Goal: Transaction & Acquisition: Purchase product/service

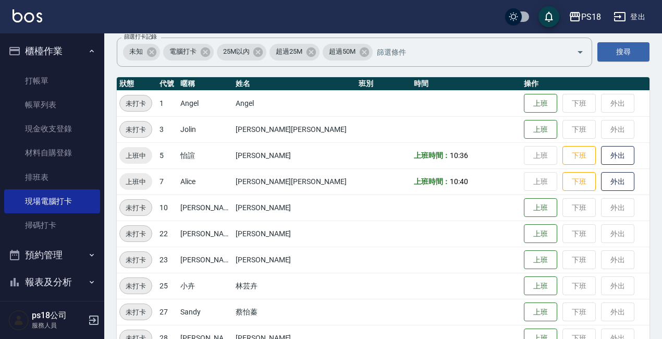
scroll to position [77, 0]
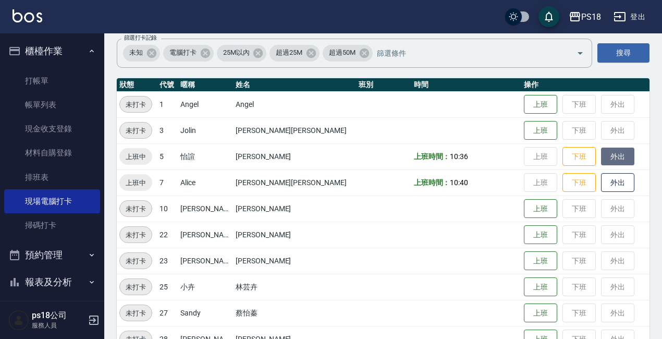
click at [601, 156] on button "外出" at bounding box center [617, 156] width 33 height 18
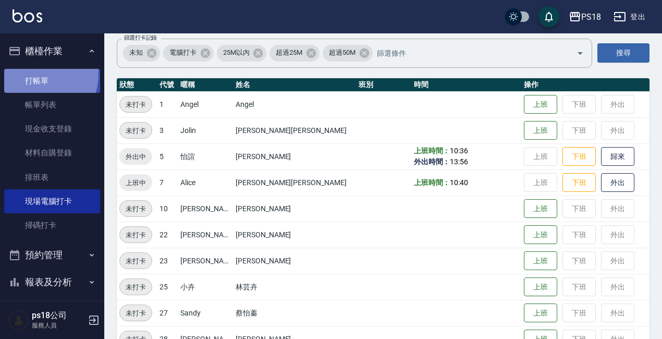
click at [37, 74] on link "打帳單" at bounding box center [52, 81] width 96 height 24
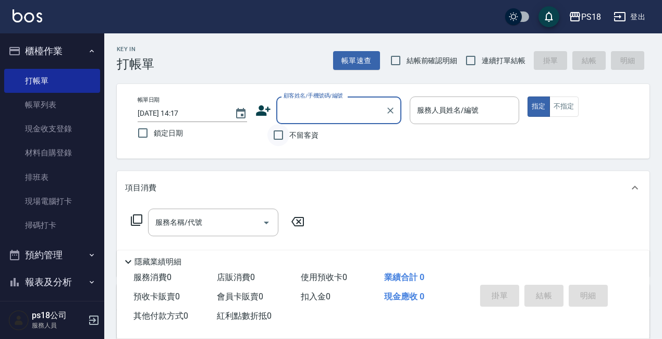
click at [280, 135] on input "不留客資" at bounding box center [278, 135] width 22 height 22
checkbox input "true"
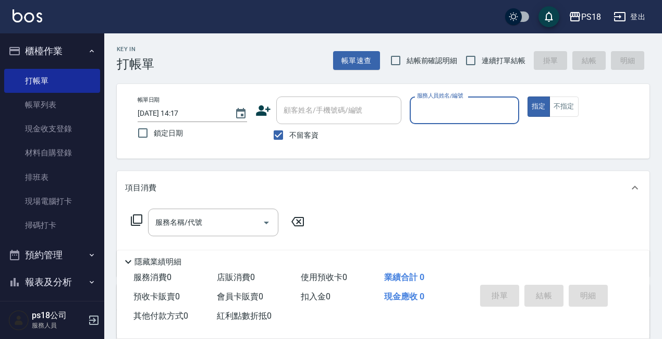
click at [442, 112] on input "服務人員姓名/編號" at bounding box center [464, 110] width 100 height 18
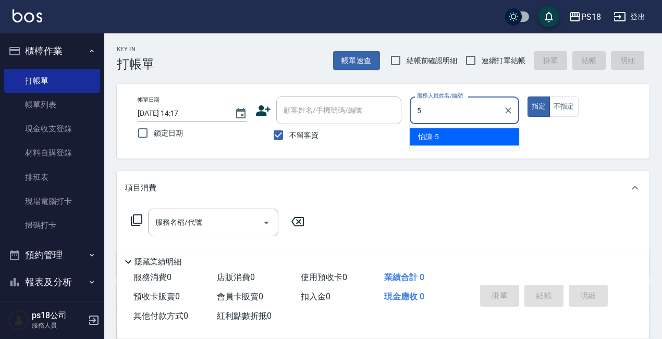
type input "5"
type button "true"
type input "怡諠-5"
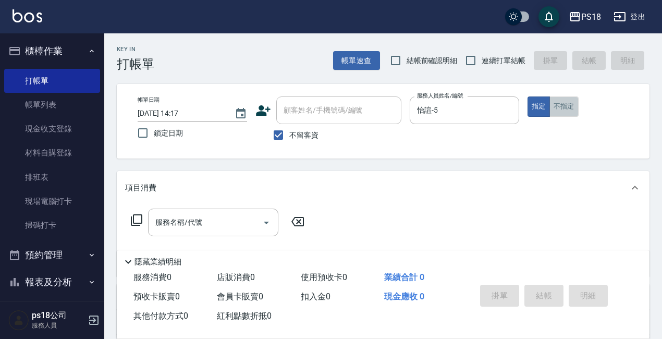
click at [561, 106] on button "不指定" at bounding box center [563, 106] width 29 height 20
click at [469, 59] on input "連續打單結帳" at bounding box center [470, 60] width 22 height 22
checkbox input "true"
click at [137, 217] on icon at bounding box center [136, 220] width 13 height 13
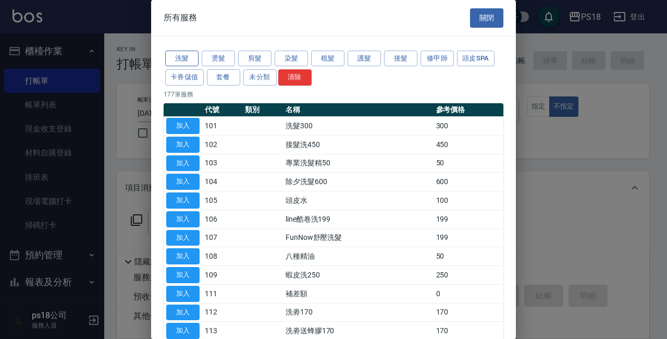
click at [193, 54] on button "洗髮" at bounding box center [181, 59] width 33 height 16
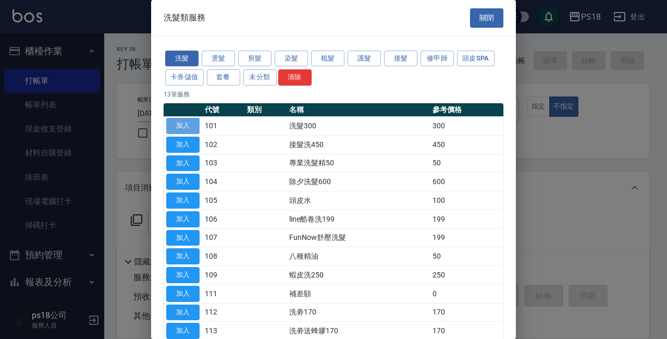
click at [176, 126] on button "加入" at bounding box center [182, 126] width 33 height 16
type input "洗髮300(101)"
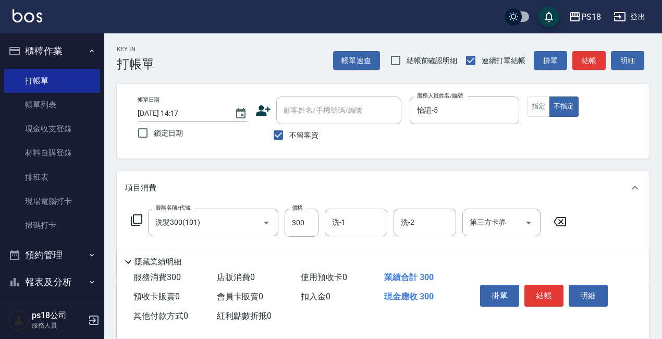
click at [347, 223] on input "洗-1" at bounding box center [355, 222] width 53 height 18
type input "58"
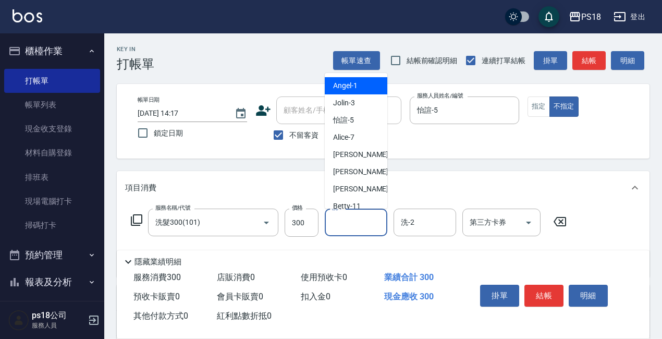
click at [355, 222] on input "洗-1" at bounding box center [355, 222] width 53 height 18
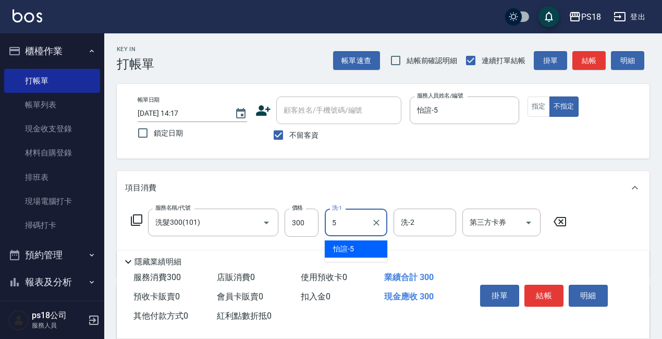
type input "怡諠-5"
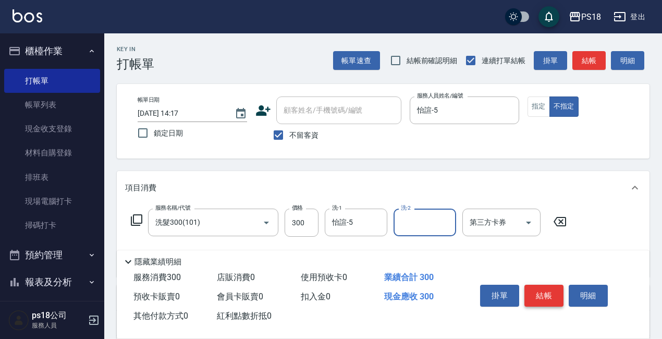
click at [547, 284] on button "結帳" at bounding box center [543, 295] width 39 height 22
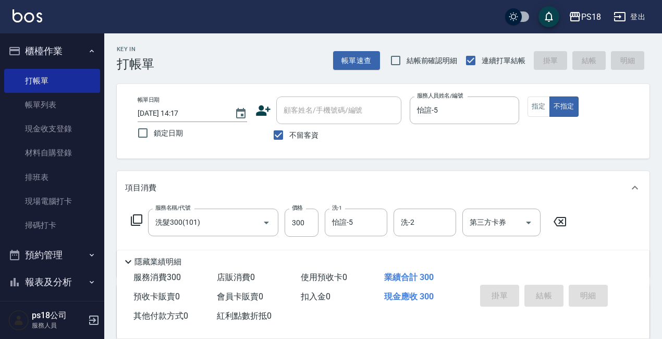
type input "[DATE] 14:18"
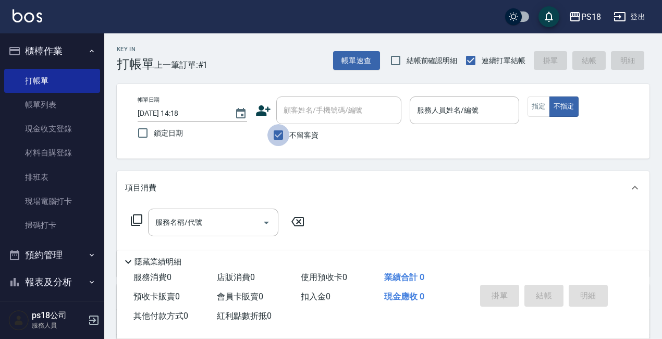
click at [276, 136] on input "不留客資" at bounding box center [278, 135] width 22 height 22
checkbox input "false"
click at [290, 109] on input "顧客姓名/手機號碼/編號" at bounding box center [331, 110] width 100 height 18
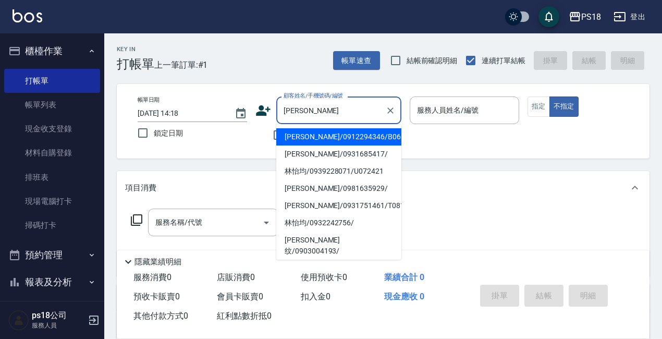
click at [299, 133] on li "[PERSON_NAME]/0912294346/B061621" at bounding box center [338, 136] width 125 height 17
type input "[PERSON_NAME]/0912294346/B061621"
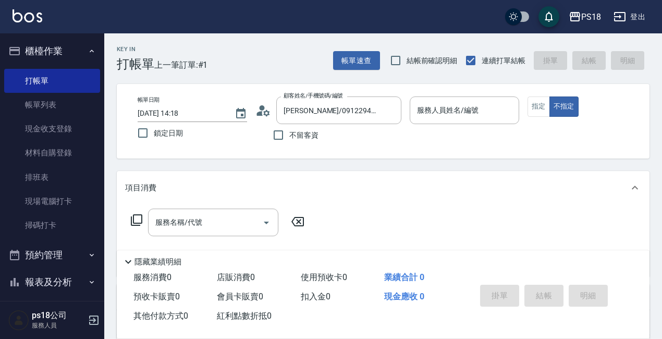
click at [258, 111] on icon at bounding box center [263, 111] width 16 height 16
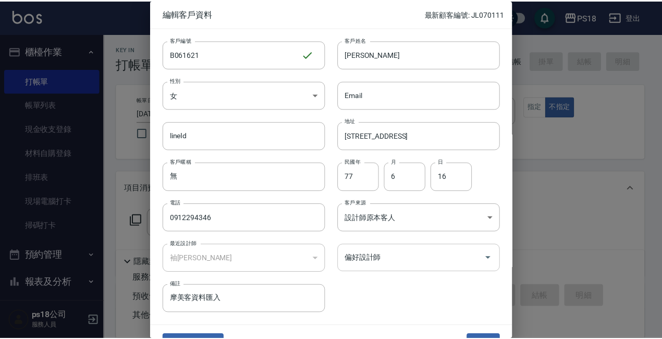
scroll to position [22, 0]
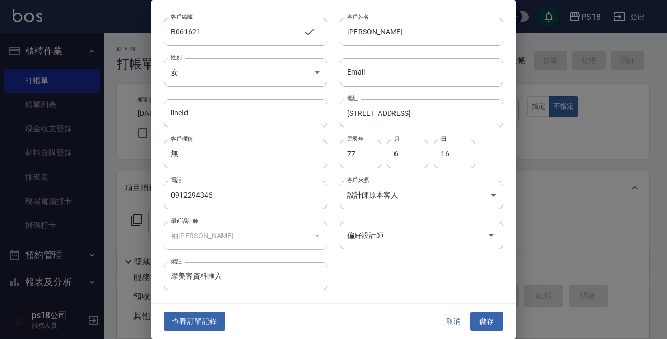
drag, startPoint x: 482, startPoint y: 318, endPoint x: 420, endPoint y: 268, distance: 80.0
click at [482, 318] on button "儲存" at bounding box center [486, 321] width 33 height 19
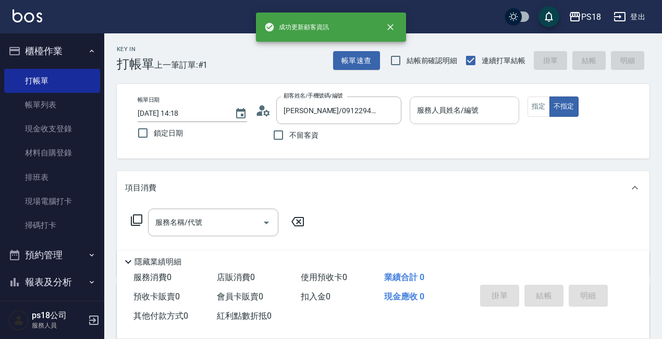
click at [437, 105] on input "服務人員姓名/編號" at bounding box center [464, 110] width 100 height 18
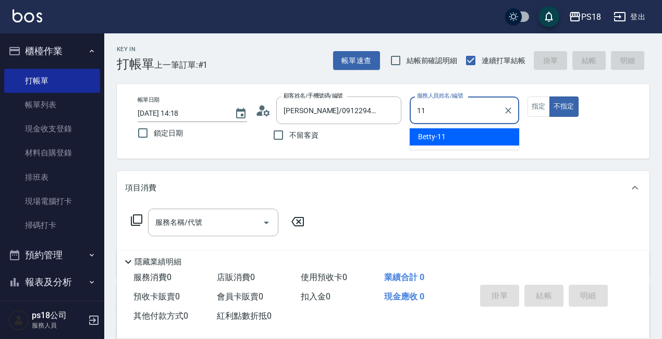
type input "11"
type button "false"
type input "Betty-11"
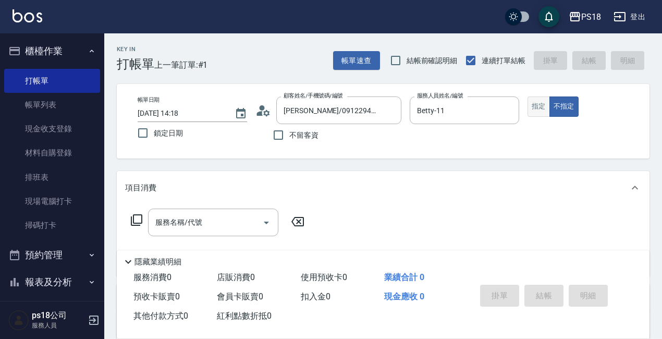
click at [539, 108] on button "指定" at bounding box center [538, 106] width 22 height 20
click at [139, 221] on icon at bounding box center [136, 220] width 13 height 13
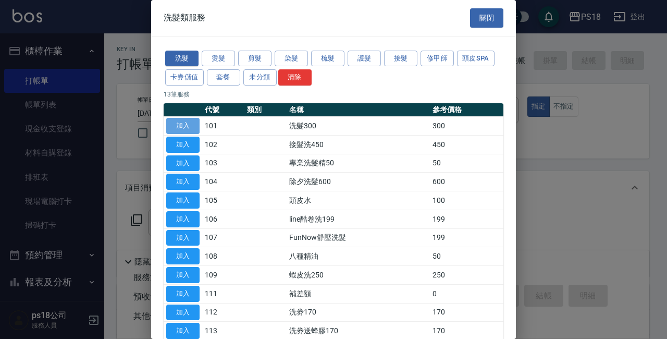
click at [184, 121] on button "加入" at bounding box center [182, 126] width 33 height 16
type input "洗髮300(101)"
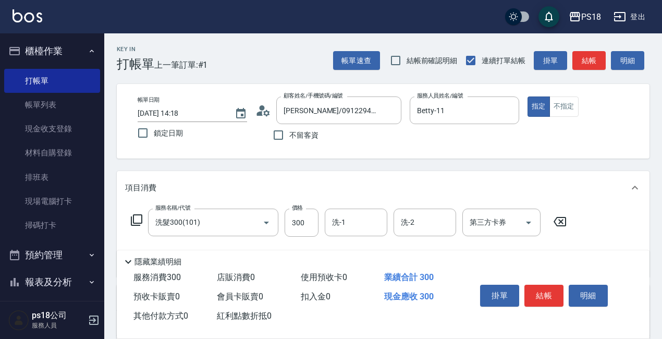
click at [135, 215] on icon at bounding box center [136, 219] width 11 height 11
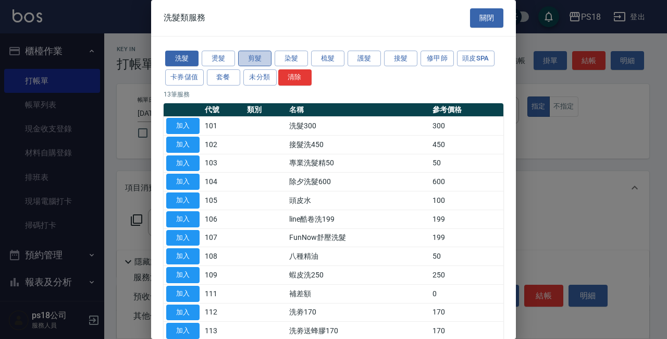
click at [253, 59] on button "剪髮" at bounding box center [254, 59] width 33 height 16
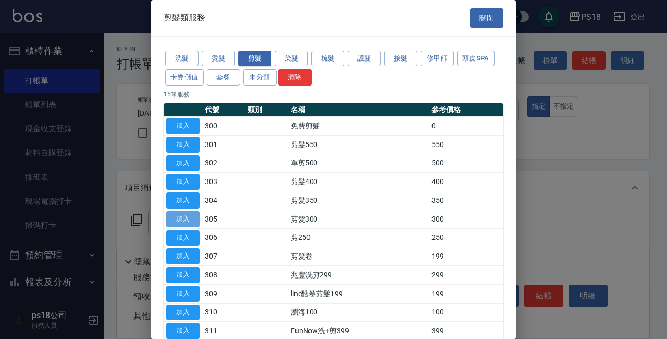
click at [175, 215] on button "加入" at bounding box center [182, 219] width 33 height 16
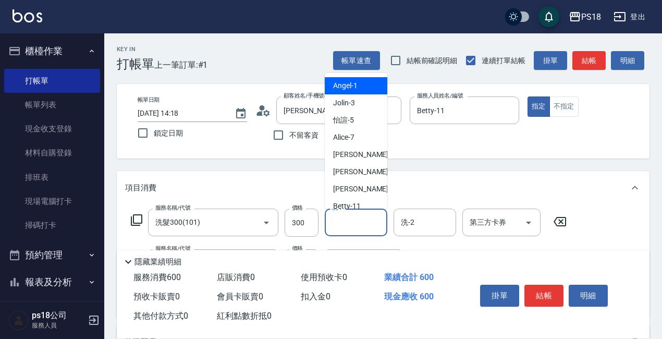
click at [346, 223] on input "洗-1" at bounding box center [355, 222] width 53 height 18
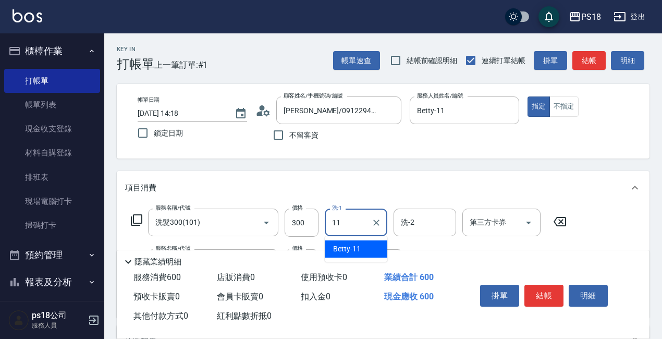
type input "Betty-11"
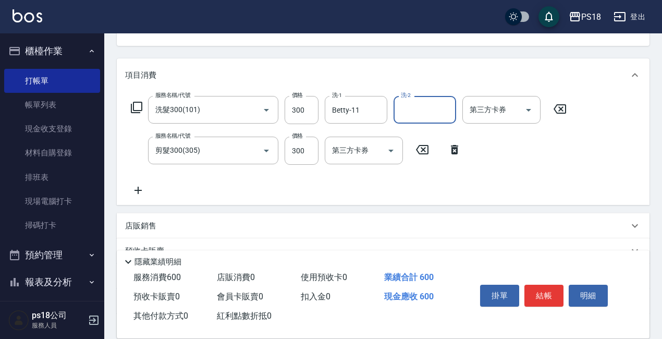
scroll to position [212, 0]
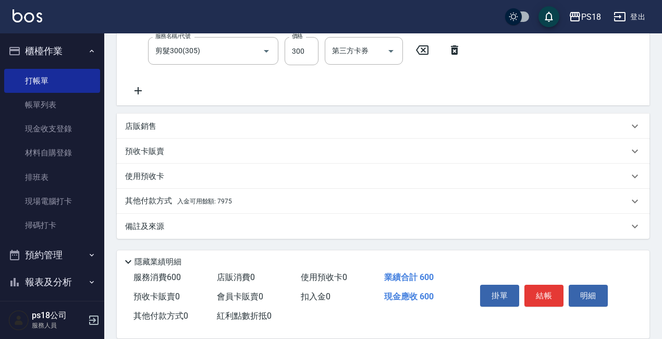
click at [194, 197] on p "其他付款方式 入金可用餘額: 7975" at bounding box center [178, 200] width 107 height 11
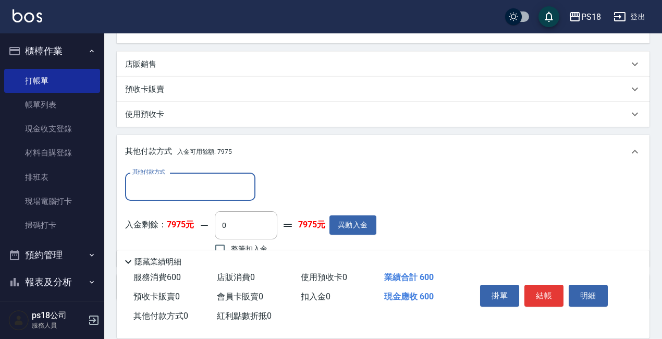
scroll to position [332, 0]
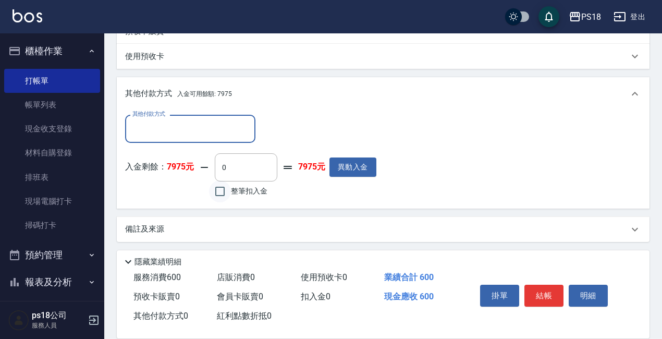
click at [215, 189] on input "整筆扣入金" at bounding box center [220, 191] width 22 height 22
checkbox input "true"
type input "600"
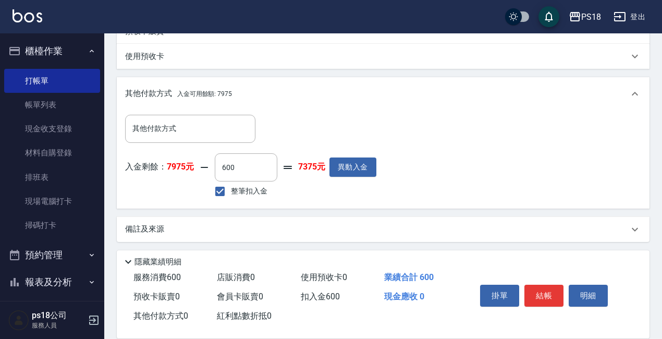
click at [150, 230] on p "備註及來源" at bounding box center [144, 228] width 39 height 11
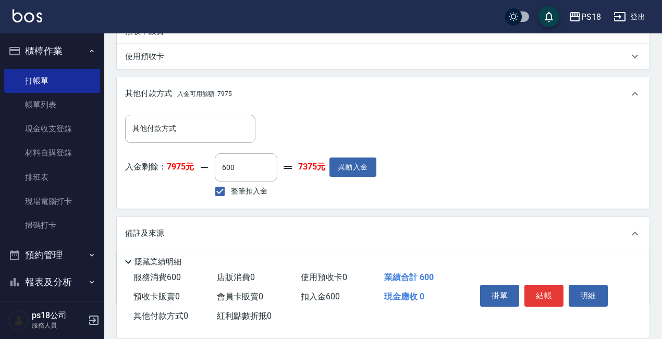
click at [160, 230] on p "備註及來源" at bounding box center [144, 233] width 39 height 11
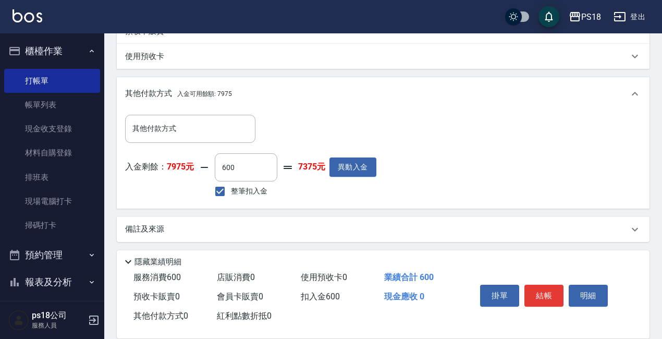
scroll to position [335, 0]
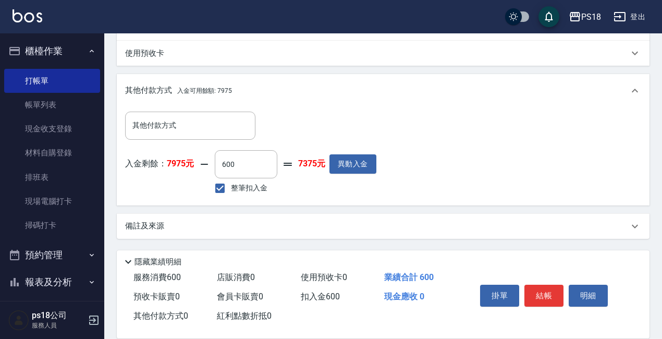
click at [155, 218] on div "備註及來源" at bounding box center [383, 226] width 532 height 25
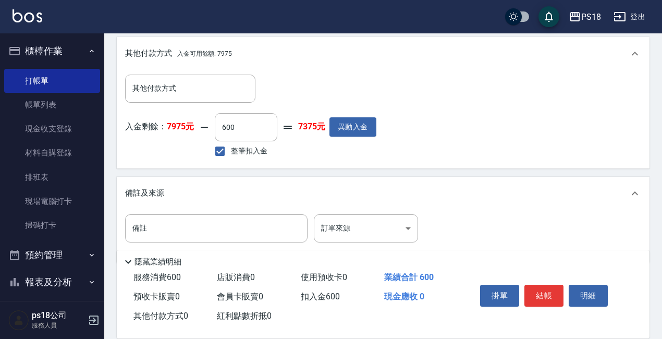
scroll to position [396, 0]
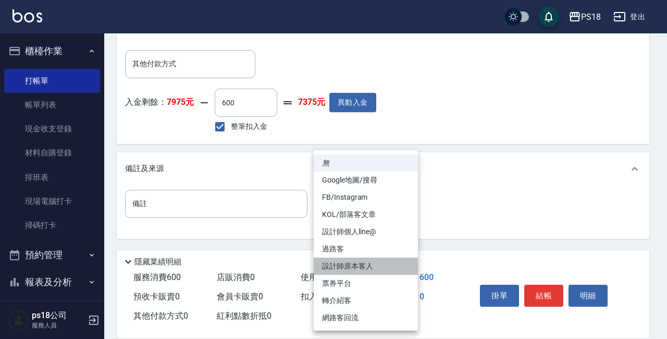
click at [355, 263] on li "設計師原本客人" at bounding box center [366, 265] width 104 height 17
type input "設計師原本客人"
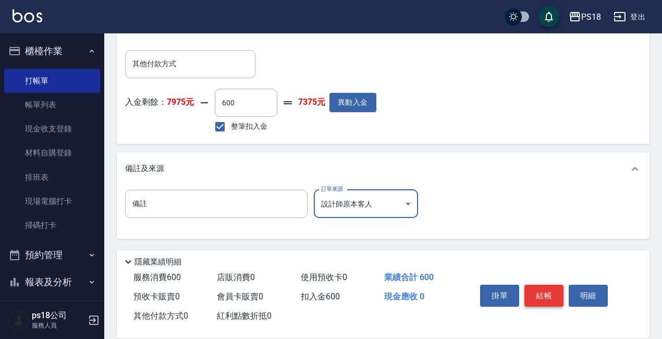
click at [543, 288] on button "結帳" at bounding box center [543, 295] width 39 height 22
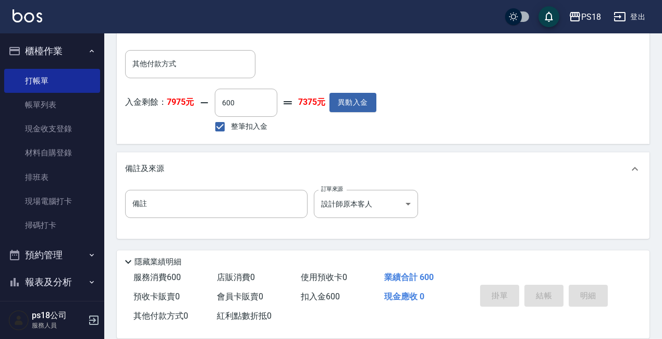
type input "[DATE] 14:19"
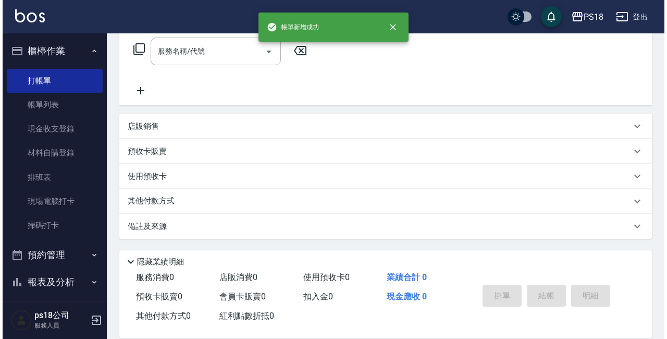
scroll to position [0, 0]
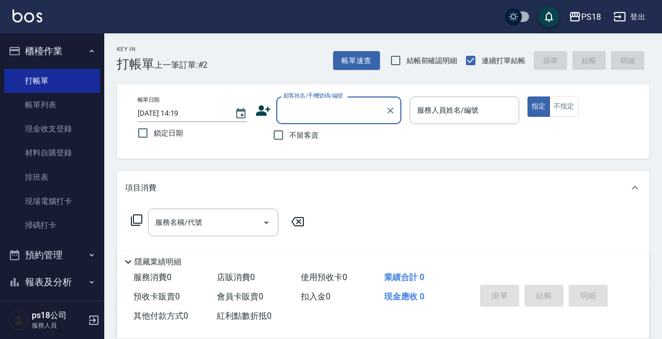
click at [325, 94] on label "顧客姓名/手機號碼/編號" at bounding box center [312, 96] width 59 height 8
click at [325, 101] on input "顧客姓名/手機號碼/編號" at bounding box center [331, 110] width 100 height 18
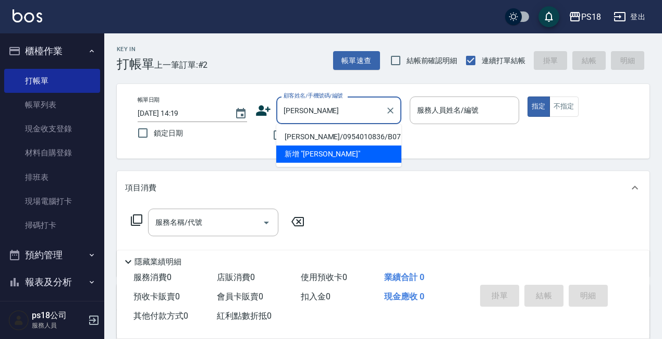
click at [341, 139] on li "[PERSON_NAME]/0954010836/B071111" at bounding box center [338, 136] width 125 height 17
type input "[PERSON_NAME]/0954010836/B071111"
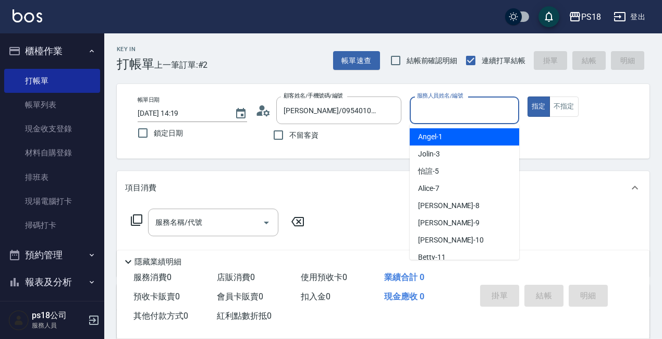
click at [451, 114] on input "服務人員姓名/編號" at bounding box center [464, 110] width 100 height 18
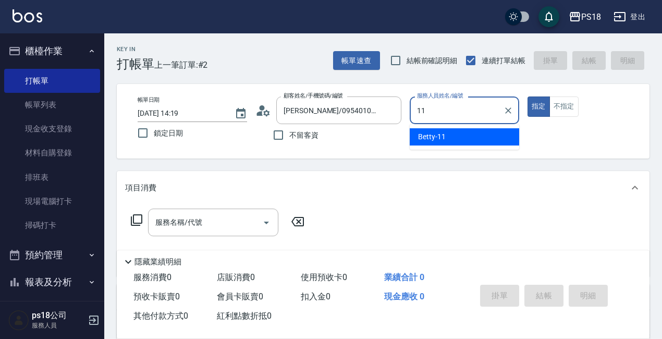
type input "Betty-11"
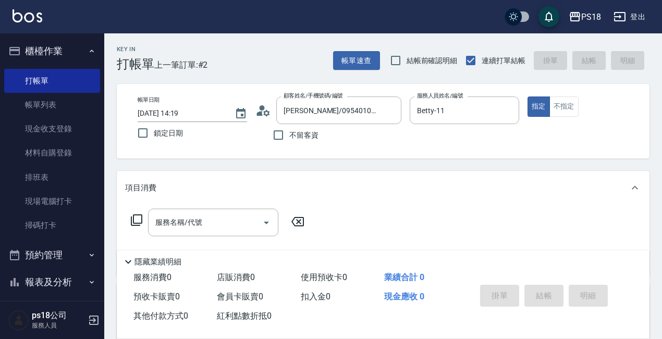
click at [261, 109] on circle at bounding box center [261, 107] width 5 height 5
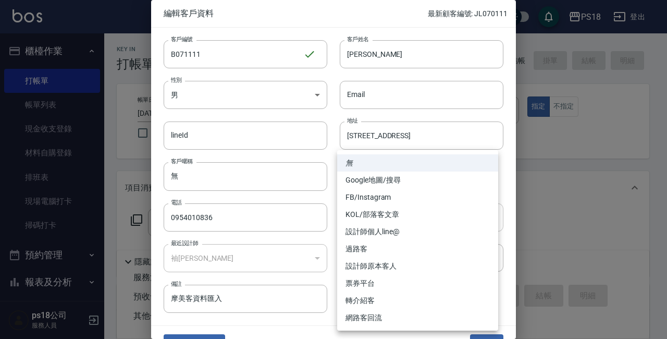
click at [486, 218] on body "PS18 登出 櫃檯作業 打帳單 帳單列表 現金收支登錄 材料自購登錄 排班表 現場電腦打卡 掃碼打卡 預約管理 預約管理 單日預約紀錄 單週預約紀錄 報表及…" at bounding box center [333, 254] width 667 height 509
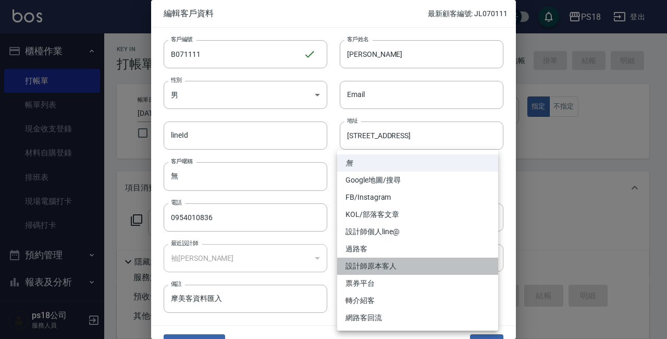
click at [392, 264] on li "設計師原本客人" at bounding box center [417, 265] width 161 height 17
type input "設計師原本客人"
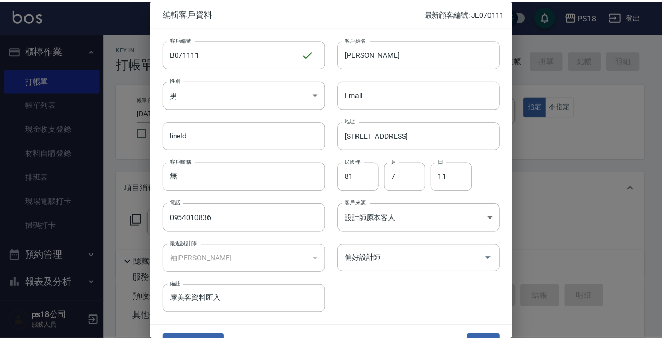
scroll to position [22, 0]
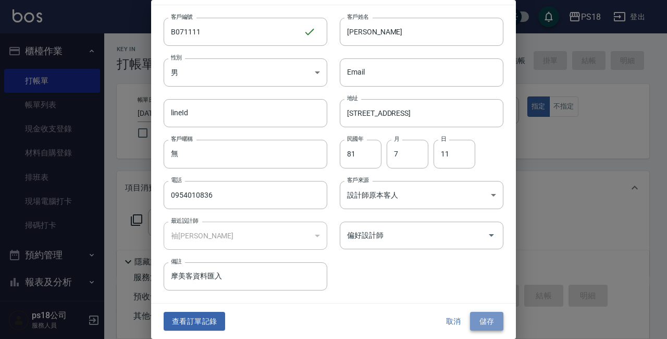
click at [470, 316] on button "儲存" at bounding box center [486, 321] width 33 height 19
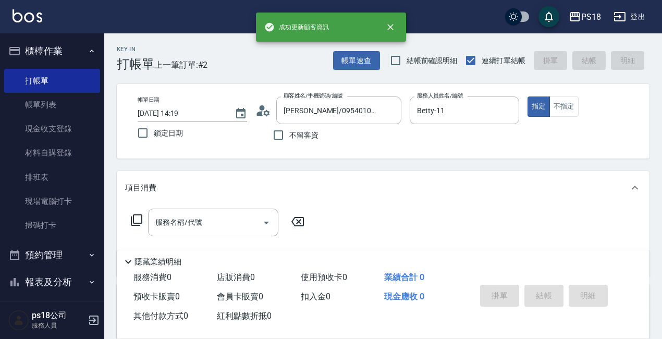
click at [133, 220] on icon at bounding box center [136, 219] width 11 height 11
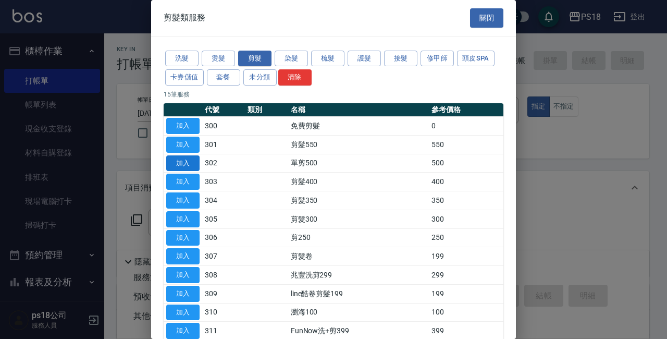
click at [192, 161] on button "加入" at bounding box center [182, 163] width 33 height 16
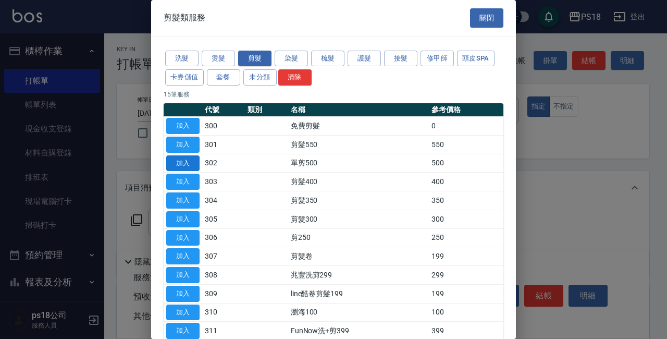
type input "單剪500(302)"
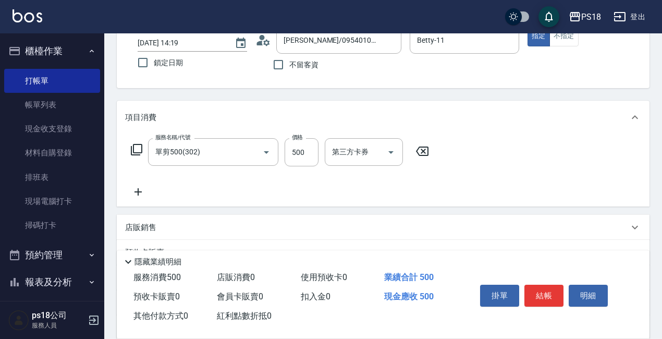
scroll to position [171, 0]
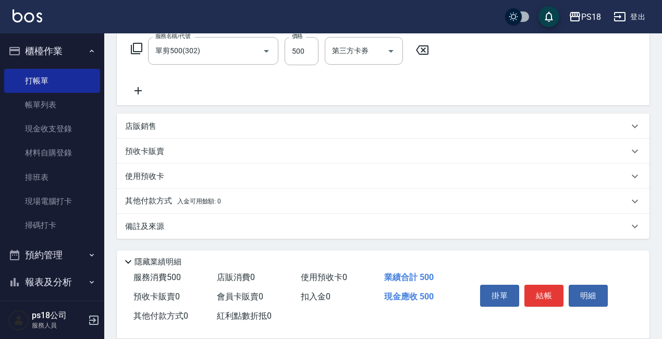
click at [139, 230] on p "備註及來源" at bounding box center [144, 226] width 39 height 11
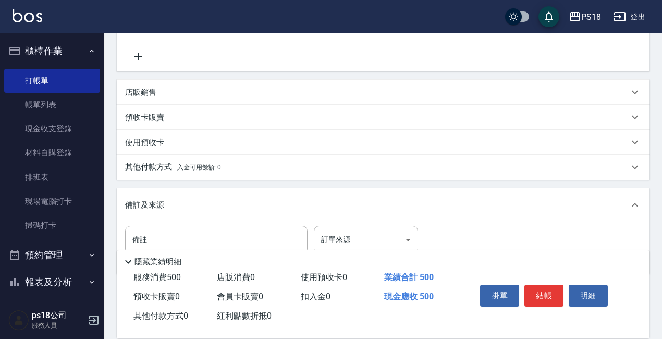
scroll to position [241, 0]
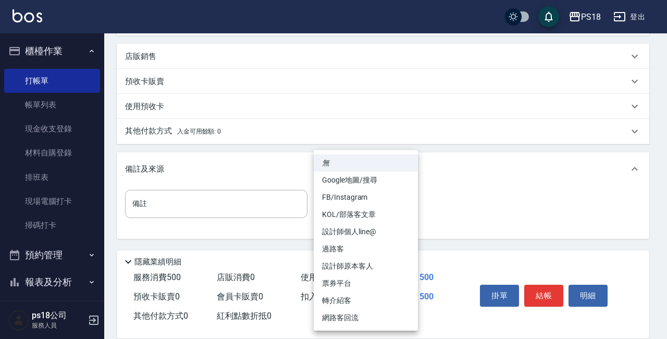
click at [405, 207] on body "PS18 登出 櫃檯作業 打帳單 帳單列表 現金收支登錄 材料自購登錄 排班表 現場電腦打卡 掃碼打卡 預約管理 預約管理 單日預約紀錄 單週預約紀錄 報表及…" at bounding box center [333, 49] width 667 height 580
click at [367, 270] on li "設計師原本客人" at bounding box center [366, 265] width 104 height 17
type input "設計師原本客人"
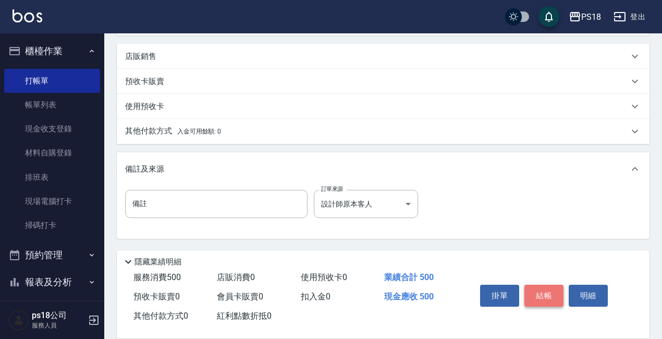
click at [545, 291] on button "結帳" at bounding box center [543, 295] width 39 height 22
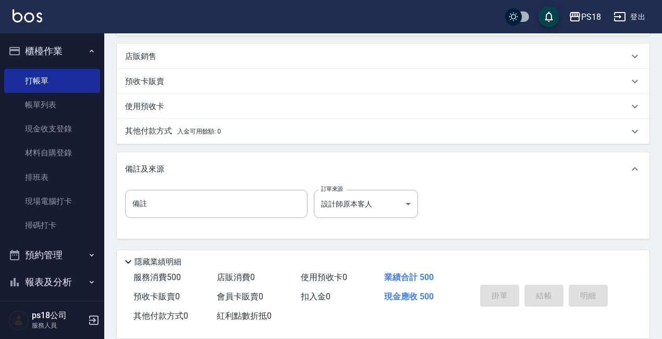
type input "[DATE] 14:20"
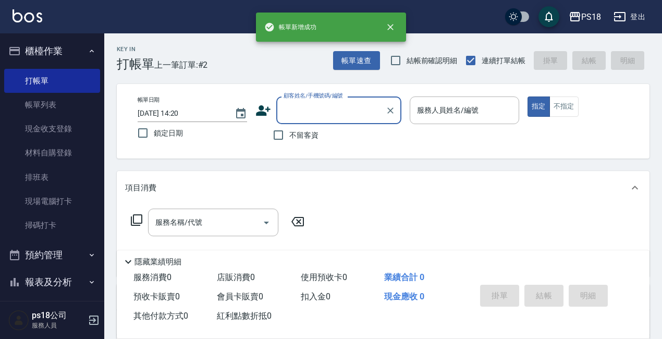
scroll to position [0, 0]
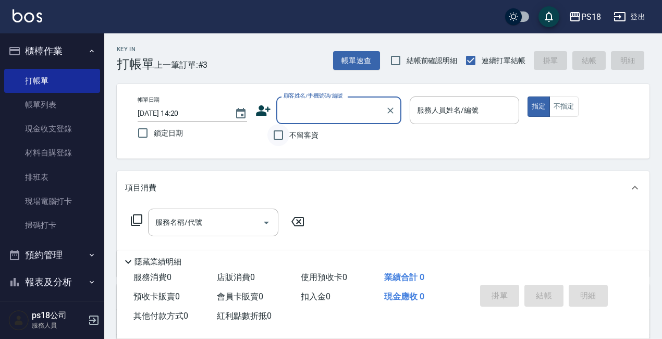
click at [276, 131] on input "不留客資" at bounding box center [278, 135] width 22 height 22
checkbox input "true"
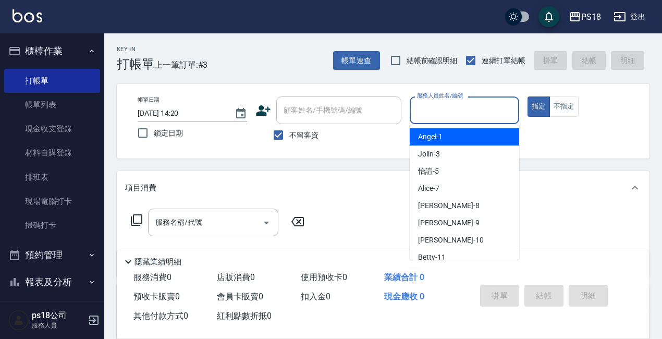
click at [442, 108] on input "服務人員姓名/編號" at bounding box center [464, 110] width 100 height 18
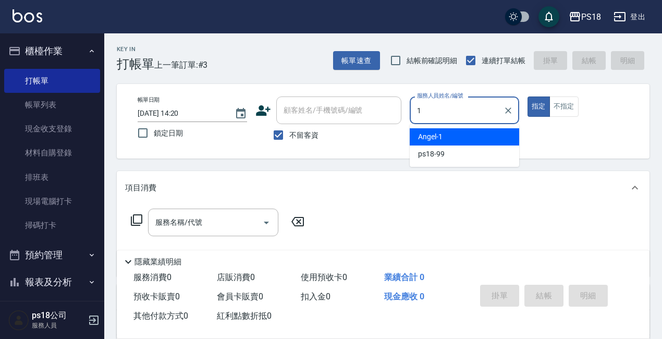
type input "[PERSON_NAME]-1"
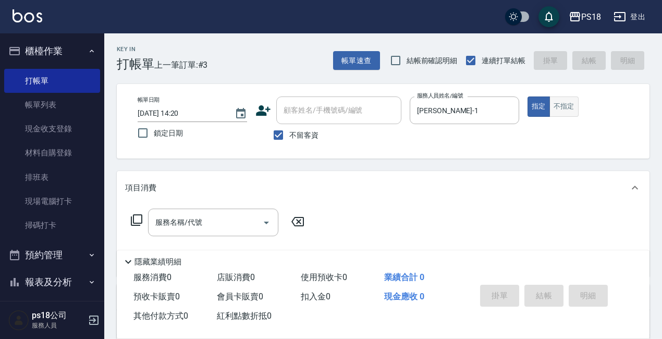
click at [563, 104] on button "不指定" at bounding box center [563, 106] width 29 height 20
click at [135, 214] on icon at bounding box center [136, 220] width 13 height 13
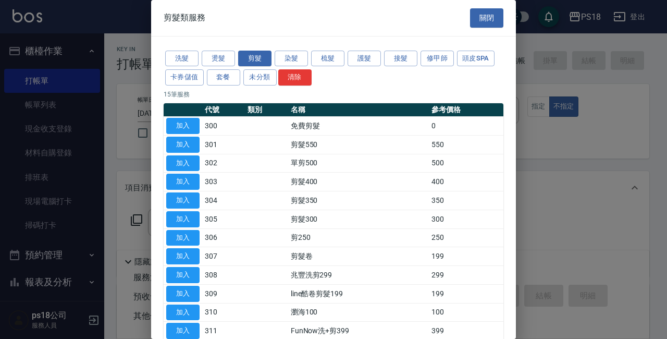
click at [176, 56] on button "洗髮" at bounding box center [181, 59] width 33 height 16
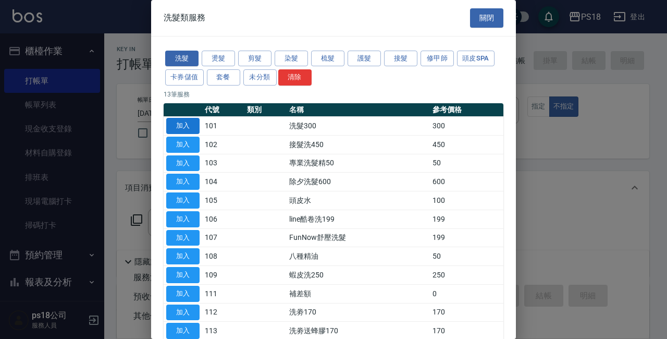
click at [177, 126] on button "加入" at bounding box center [182, 126] width 33 height 16
type input "洗髮300(101)"
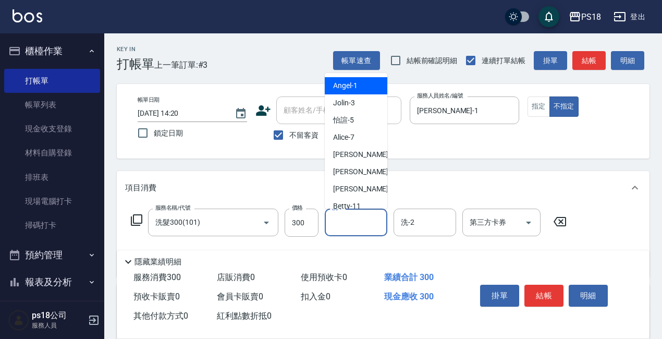
click at [340, 220] on input "洗-1" at bounding box center [355, 222] width 53 height 18
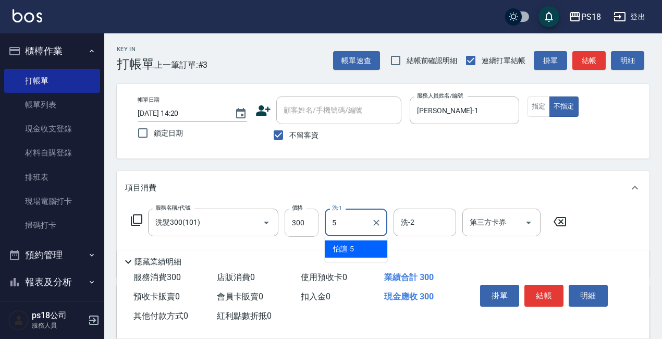
type input "怡諠-5"
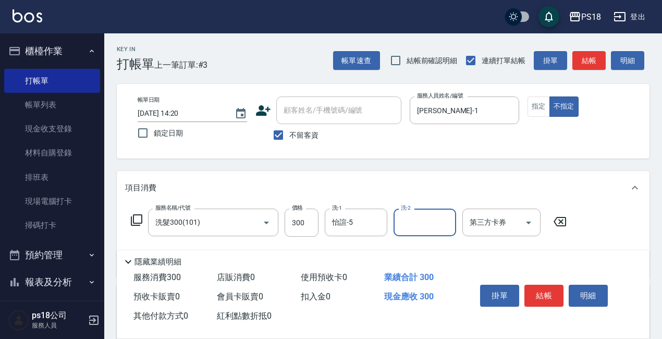
click at [135, 219] on icon at bounding box center [136, 220] width 13 height 13
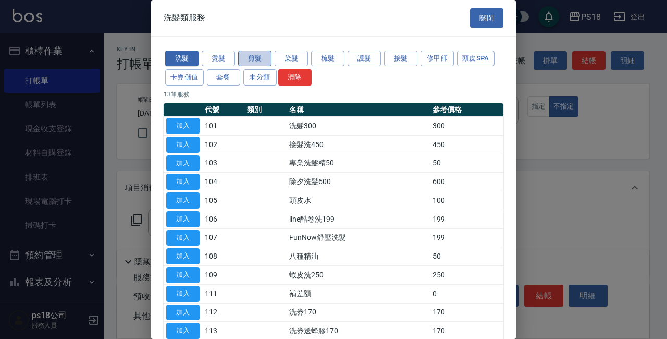
click at [258, 53] on button "剪髮" at bounding box center [254, 59] width 33 height 16
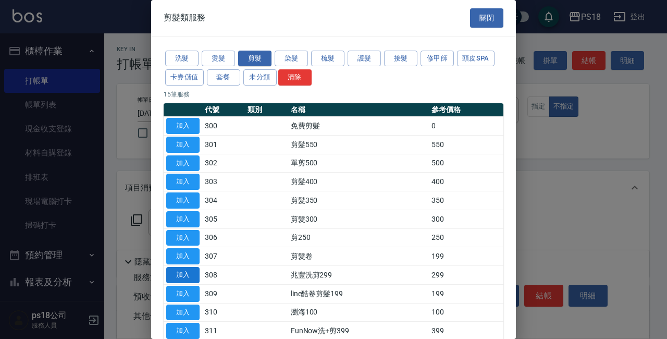
drag, startPoint x: 169, startPoint y: 197, endPoint x: 175, endPoint y: 280, distance: 83.0
click at [169, 197] on button "加入" at bounding box center [182, 200] width 33 height 16
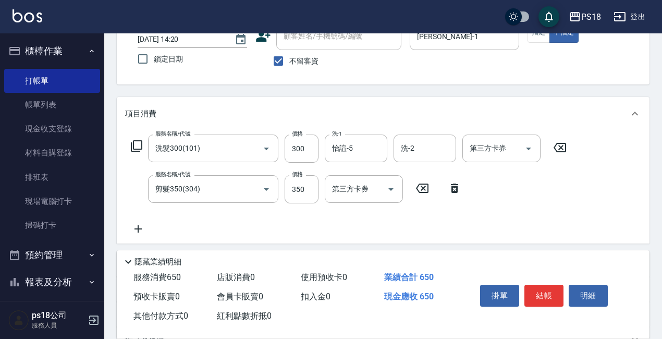
scroll to position [156, 0]
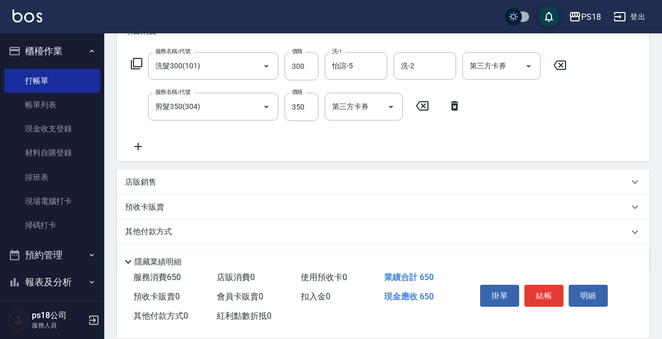
click at [142, 173] on div "店販銷售" at bounding box center [383, 181] width 532 height 25
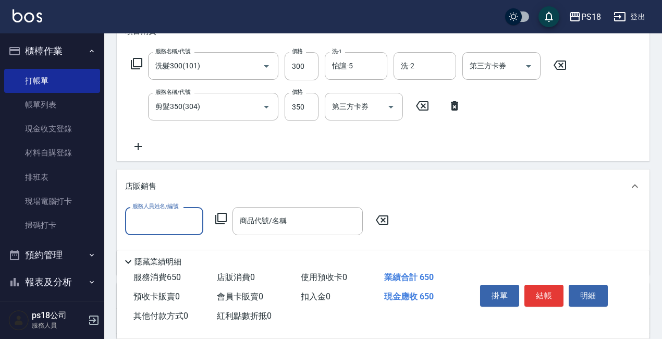
scroll to position [0, 0]
click at [222, 216] on icon at bounding box center [221, 218] width 13 height 13
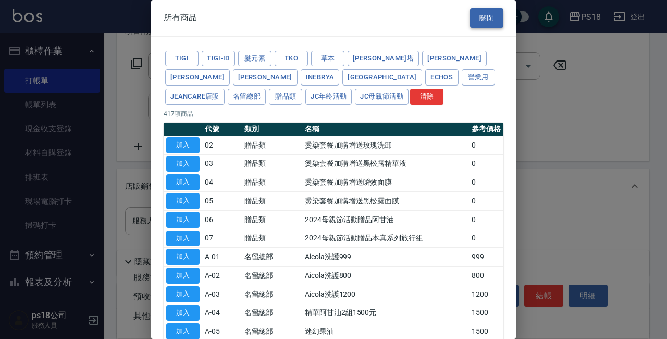
click at [481, 15] on button "關閉" at bounding box center [486, 17] width 33 height 19
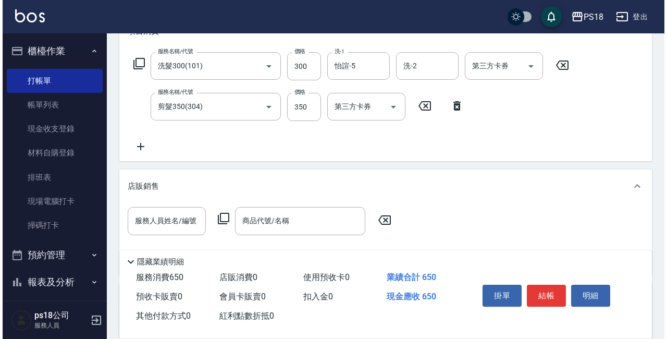
scroll to position [276, 0]
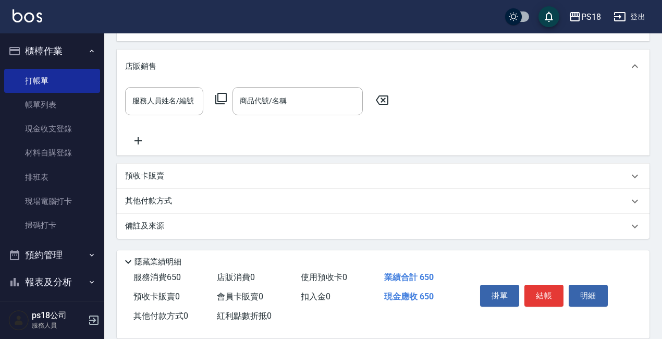
click at [218, 93] on icon at bounding box center [220, 98] width 11 height 11
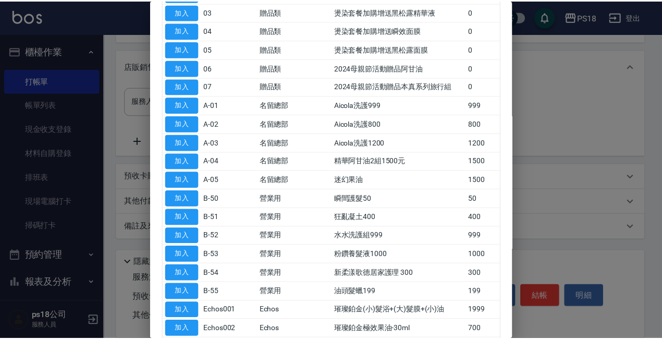
scroll to position [156, 0]
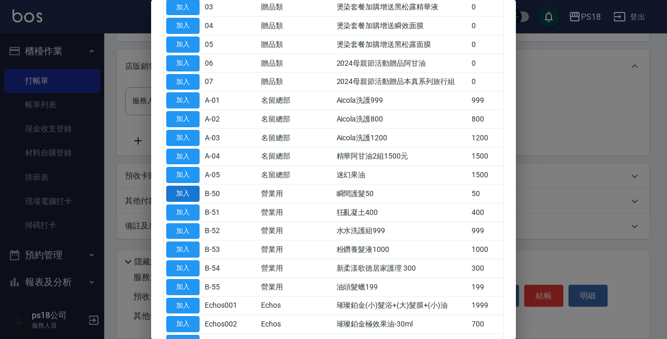
click at [192, 193] on button "加入" at bounding box center [182, 193] width 33 height 16
type input "瞬間護髮50"
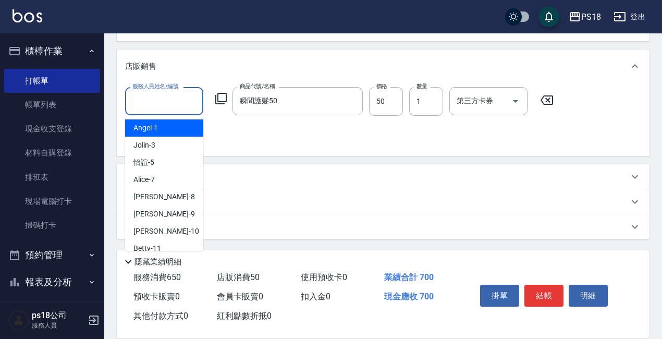
click at [172, 101] on input "服務人員姓名/編號" at bounding box center [164, 101] width 69 height 18
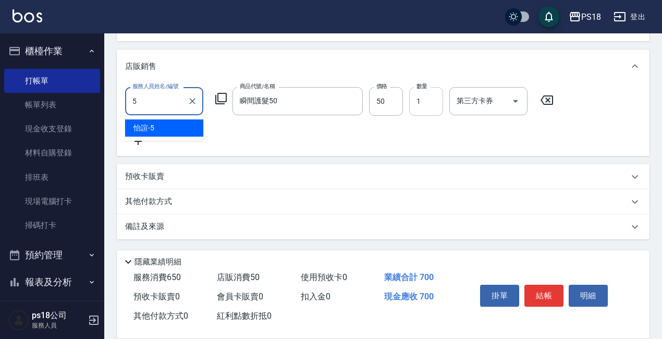
type input "怡諠-5"
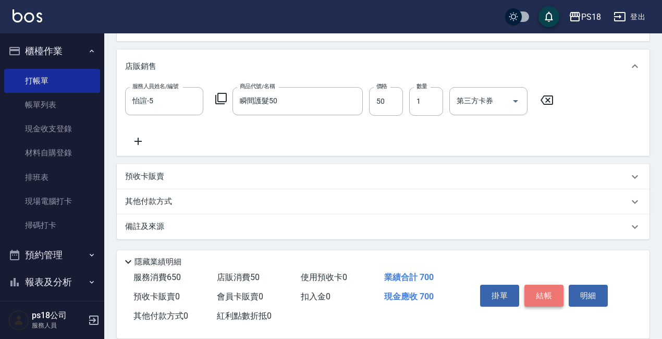
click at [547, 286] on button "結帳" at bounding box center [543, 295] width 39 height 22
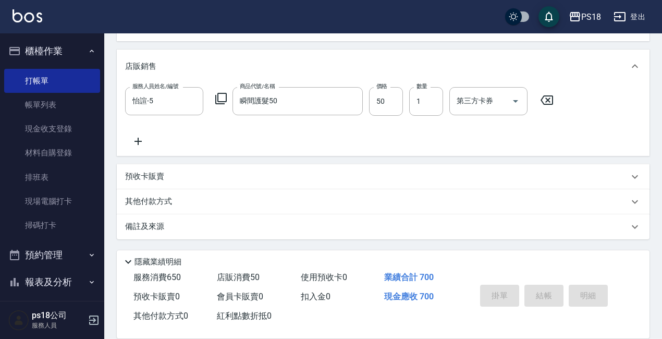
type input "[DATE] 14:23"
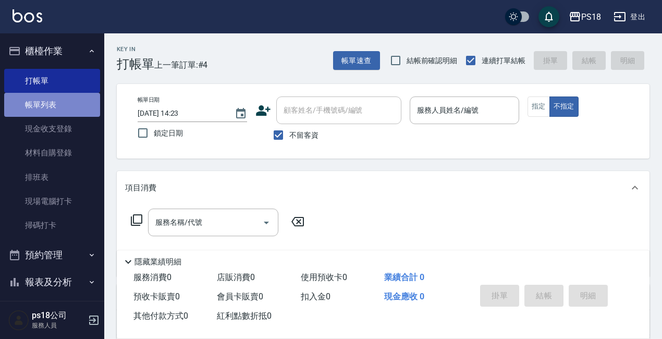
click at [53, 103] on link "帳單列表" at bounding box center [52, 105] width 96 height 24
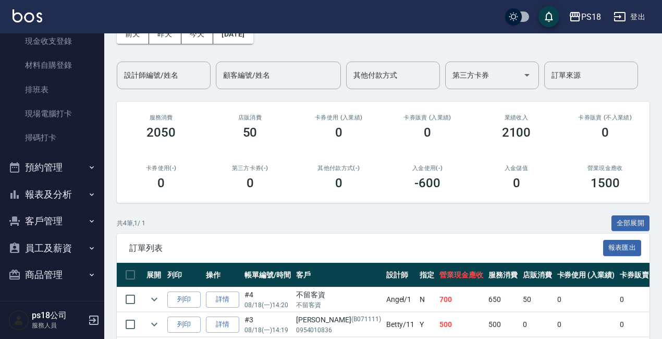
scroll to position [156, 0]
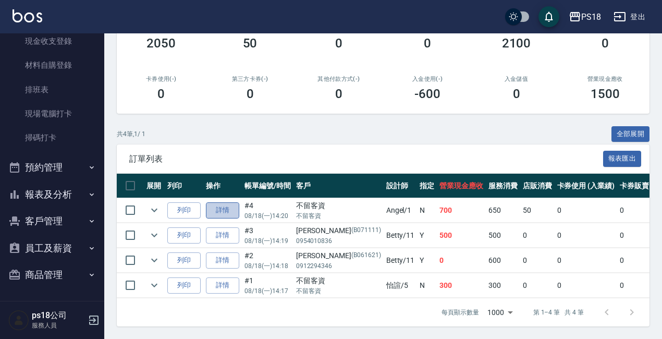
click at [220, 202] on link "詳情" at bounding box center [222, 210] width 33 height 16
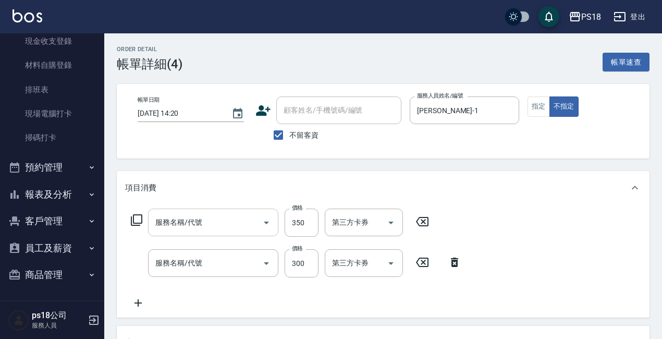
type input "[DATE] 14:20"
checkbox input "true"
type input "[PERSON_NAME]-1"
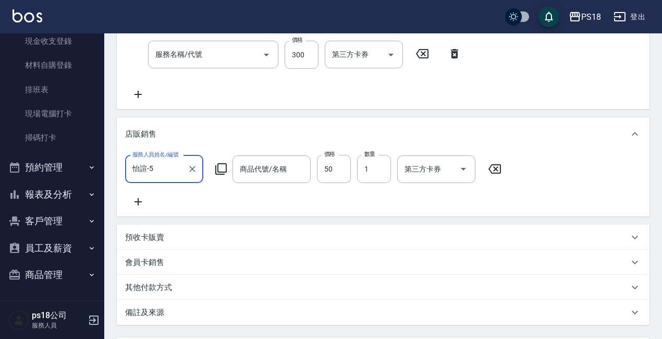
type input "剪髮350(304)"
type input "洗髮300(101)"
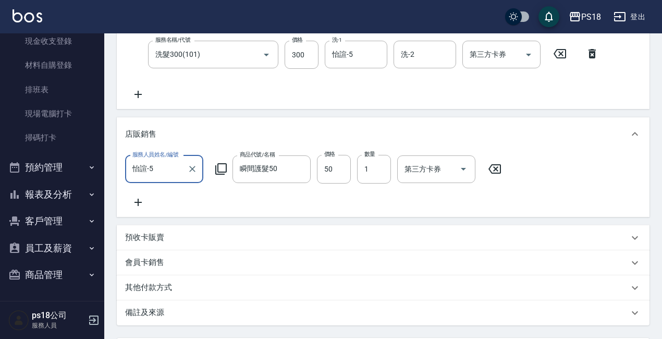
type input "瞬間護髮50"
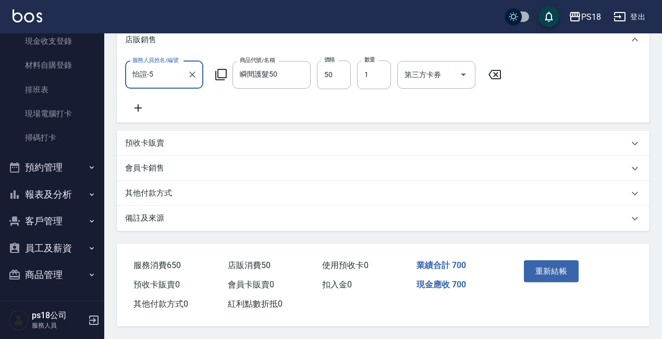
click at [156, 220] on p "備註及來源" at bounding box center [144, 218] width 39 height 11
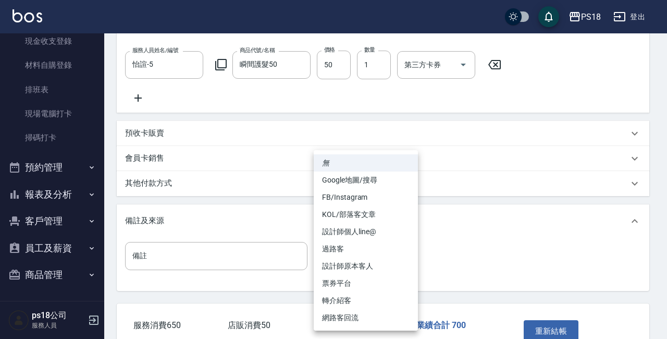
click at [406, 262] on body "PS18 登出 櫃檯作業 打帳單 帳單列表 現金收支登錄 材料自購登錄 排班表 現場電腦打卡 掃碼打卡 預約管理 預約管理 單日預約紀錄 單週預約紀錄 報表及…" at bounding box center [333, 42] width 667 height 711
click at [340, 250] on li "過路客" at bounding box center [366, 248] width 104 height 17
type input "過路客"
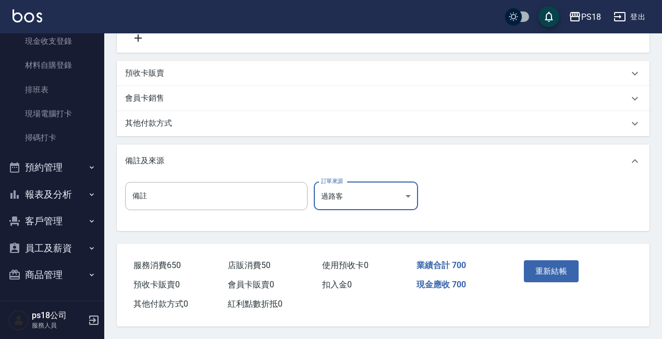
scroll to position [386, 0]
click at [546, 265] on button "重新結帳" at bounding box center [551, 271] width 55 height 22
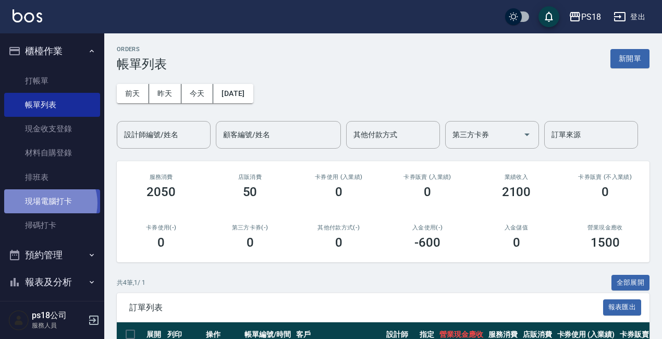
click at [49, 203] on link "現場電腦打卡" at bounding box center [52, 201] width 96 height 24
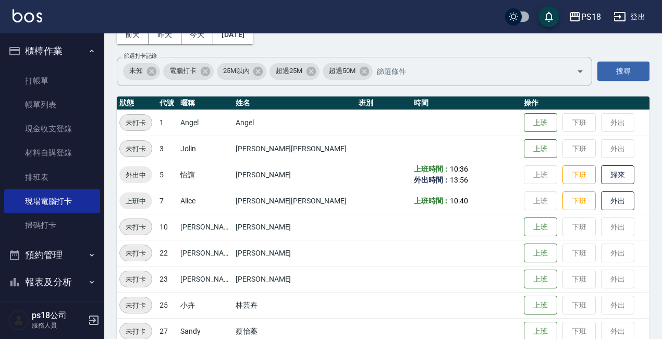
scroll to position [208, 0]
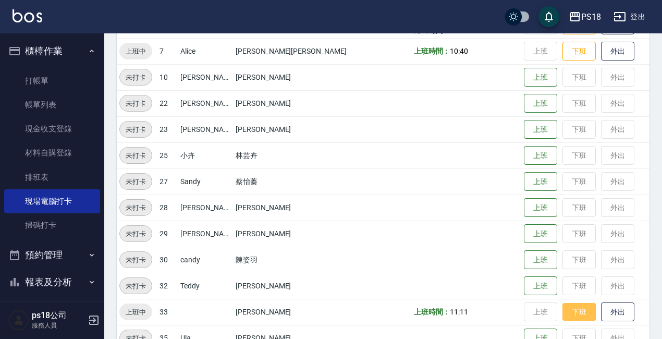
click at [562, 312] on button "下班" at bounding box center [578, 312] width 33 height 18
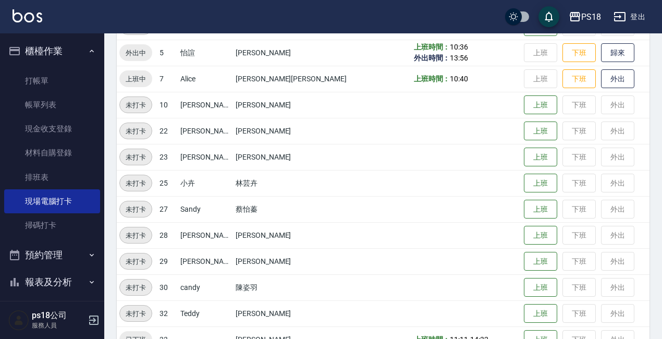
scroll to position [104, 0]
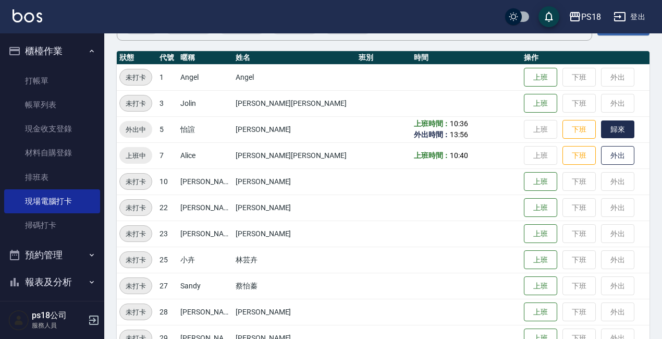
click at [601, 131] on button "歸來" at bounding box center [617, 129] width 33 height 18
